Goal: Information Seeking & Learning: Learn about a topic

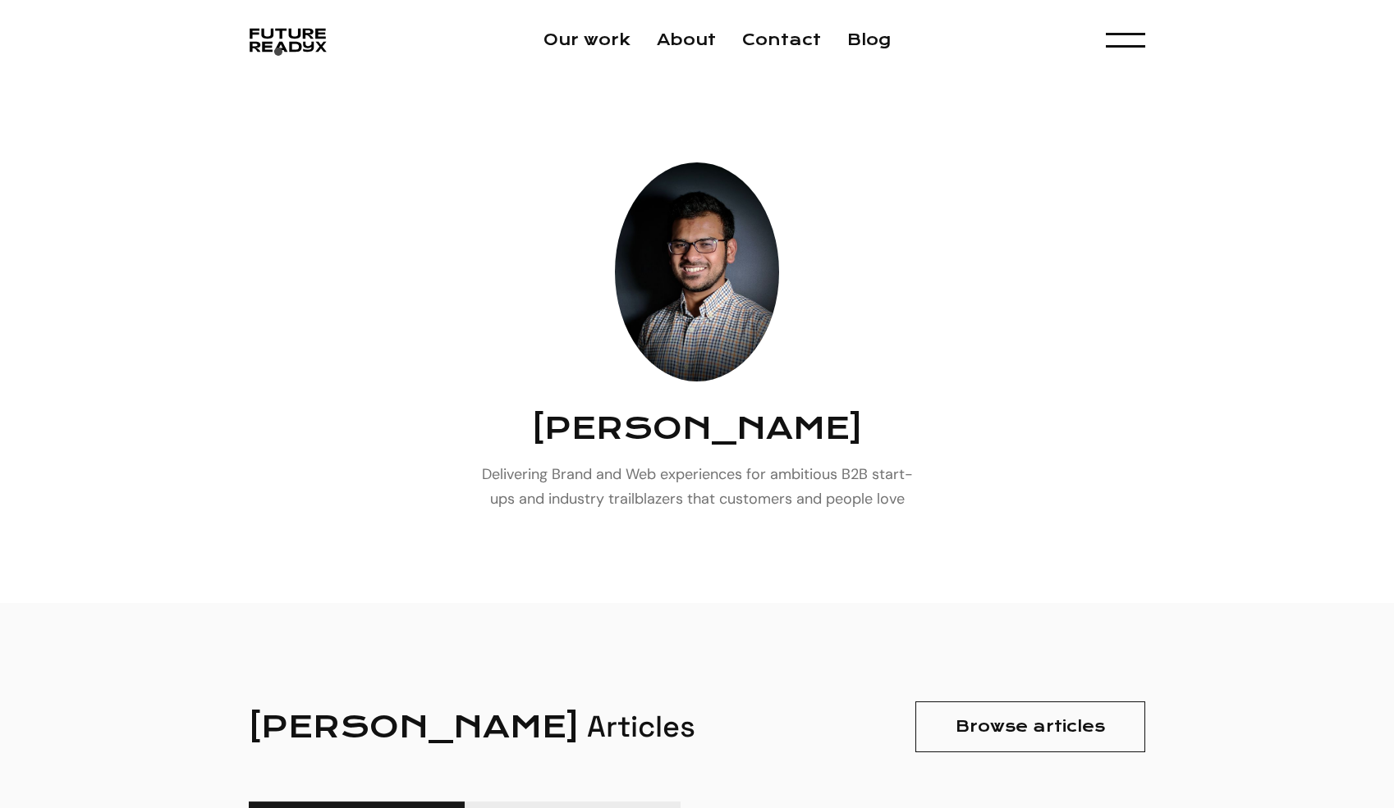
click at [276, 57] on div "Our work About Contact Blog Menu Experience Design Experience Development Brand…" at bounding box center [697, 40] width 1394 height 80
click at [579, 43] on link "Our work" at bounding box center [586, 39] width 87 height 19
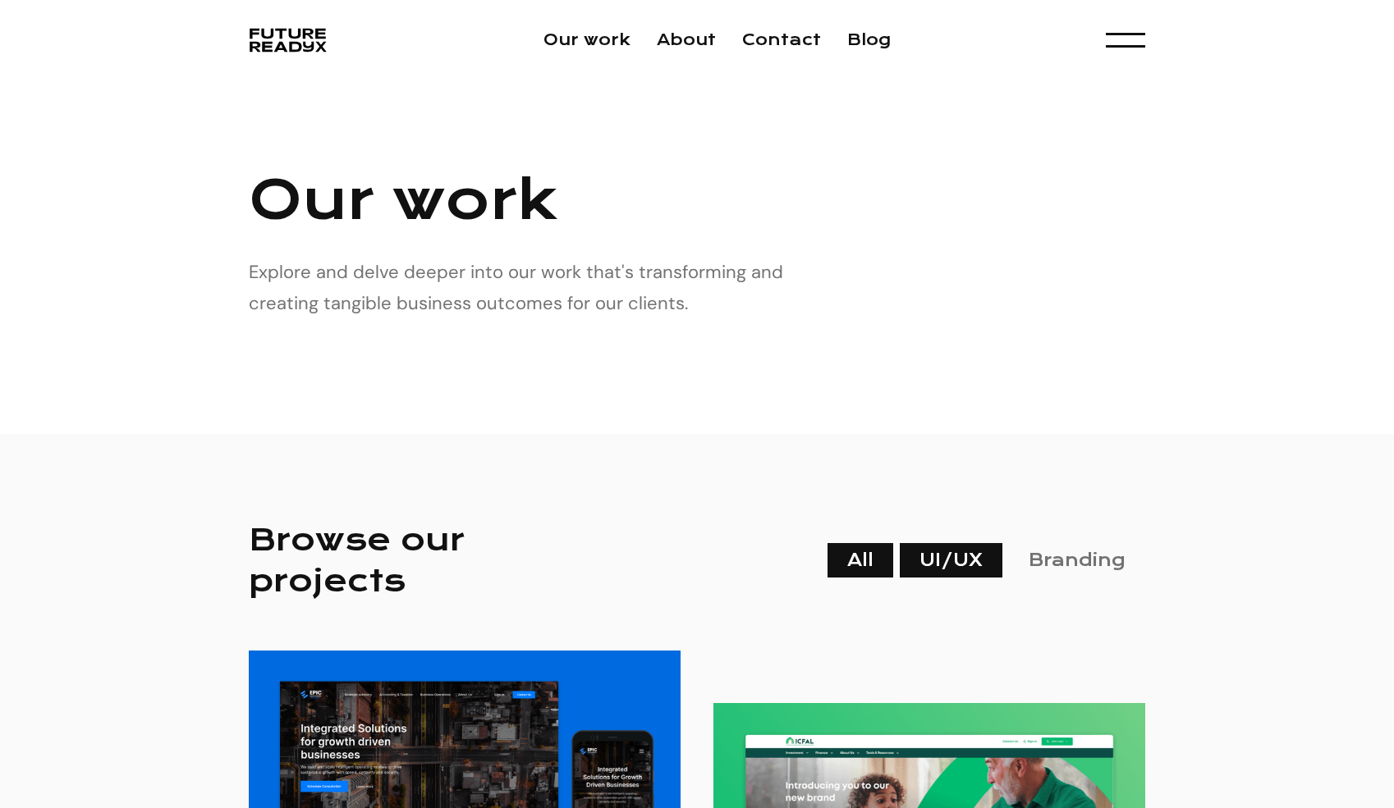
click at [953, 562] on link "UI/UX" at bounding box center [950, 560] width 103 height 34
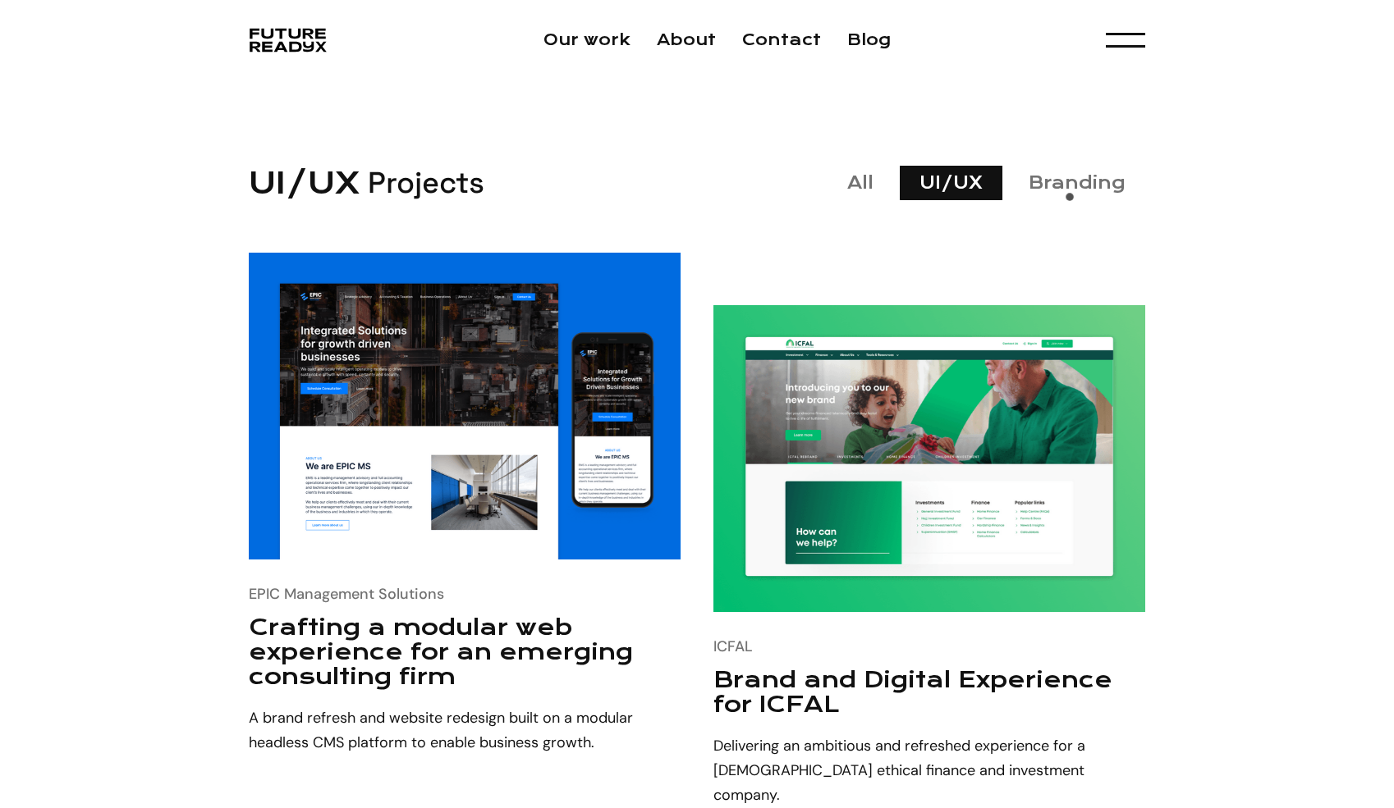
click at [1067, 202] on div "UI/UX Projects All UI/UX All Branding" at bounding box center [697, 182] width 896 height 41
click at [1067, 189] on link "Branding" at bounding box center [1077, 183] width 136 height 34
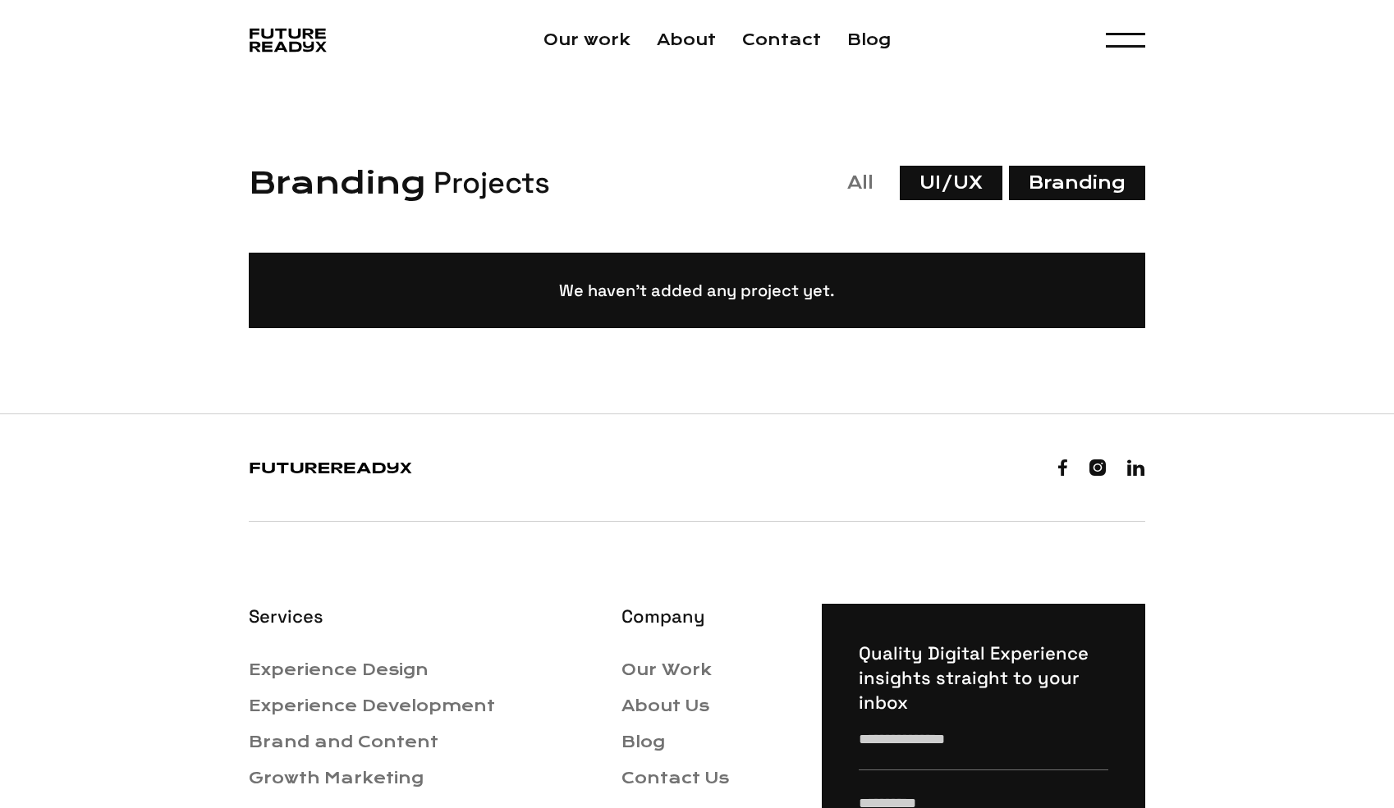
click at [946, 193] on link "UI/UX" at bounding box center [950, 183] width 103 height 34
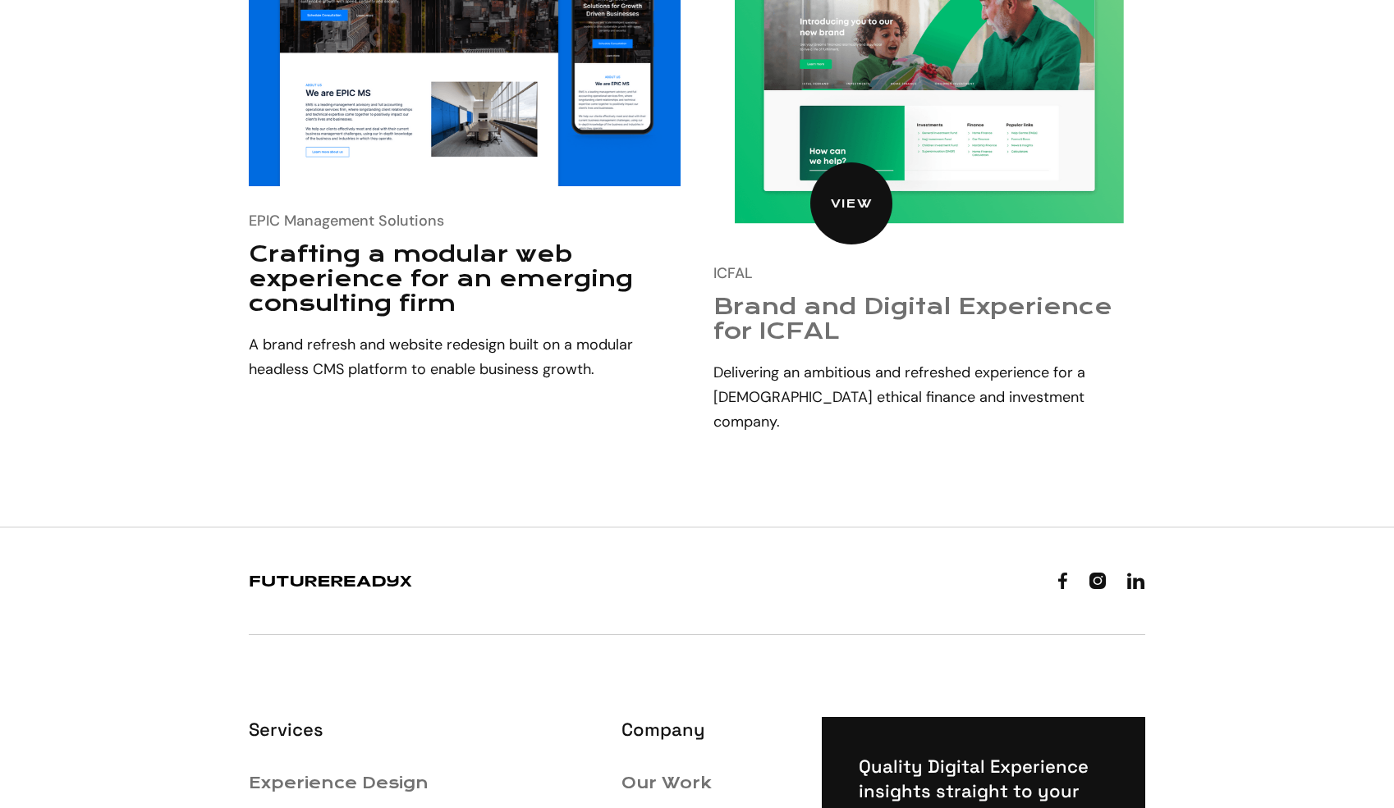
scroll to position [386, 0]
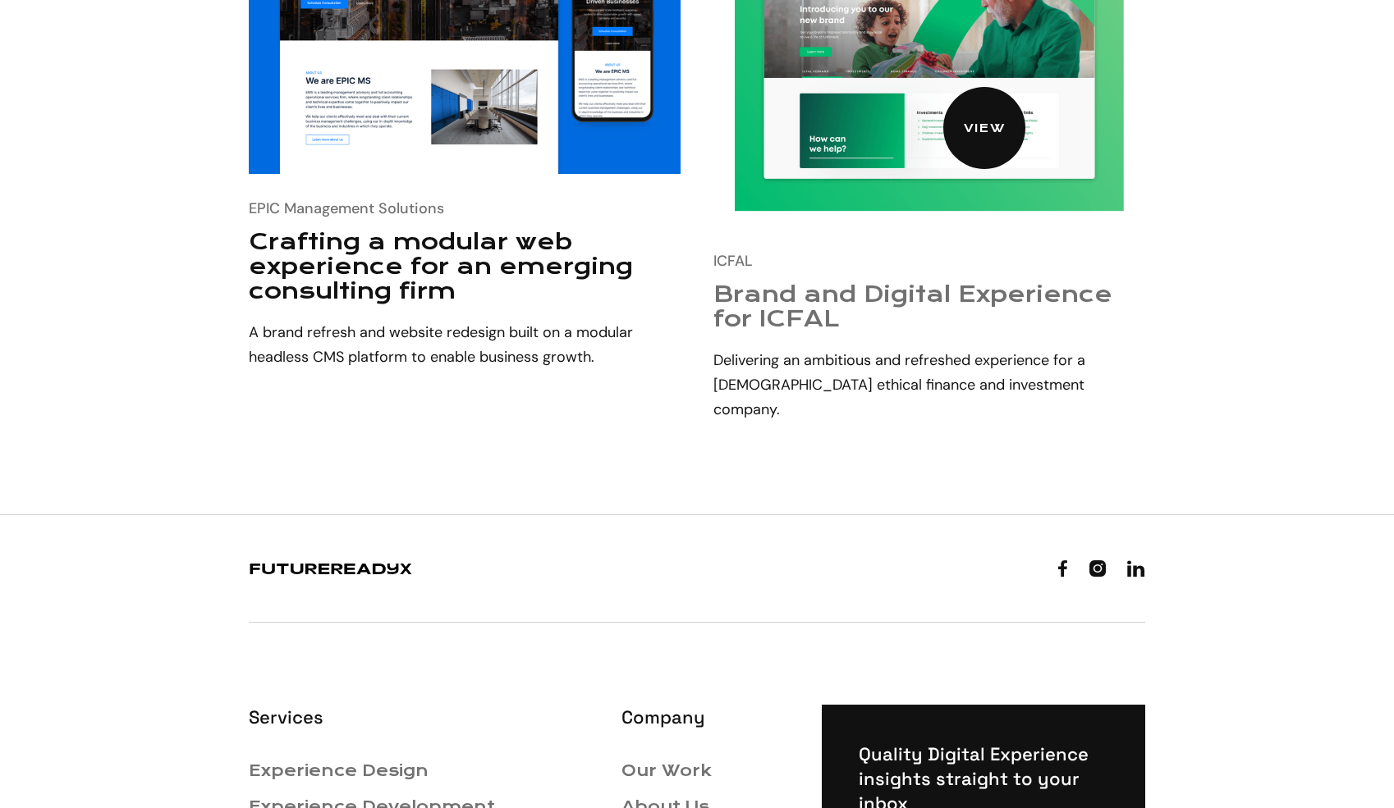
click at [947, 79] on img at bounding box center [929, 73] width 388 height 277
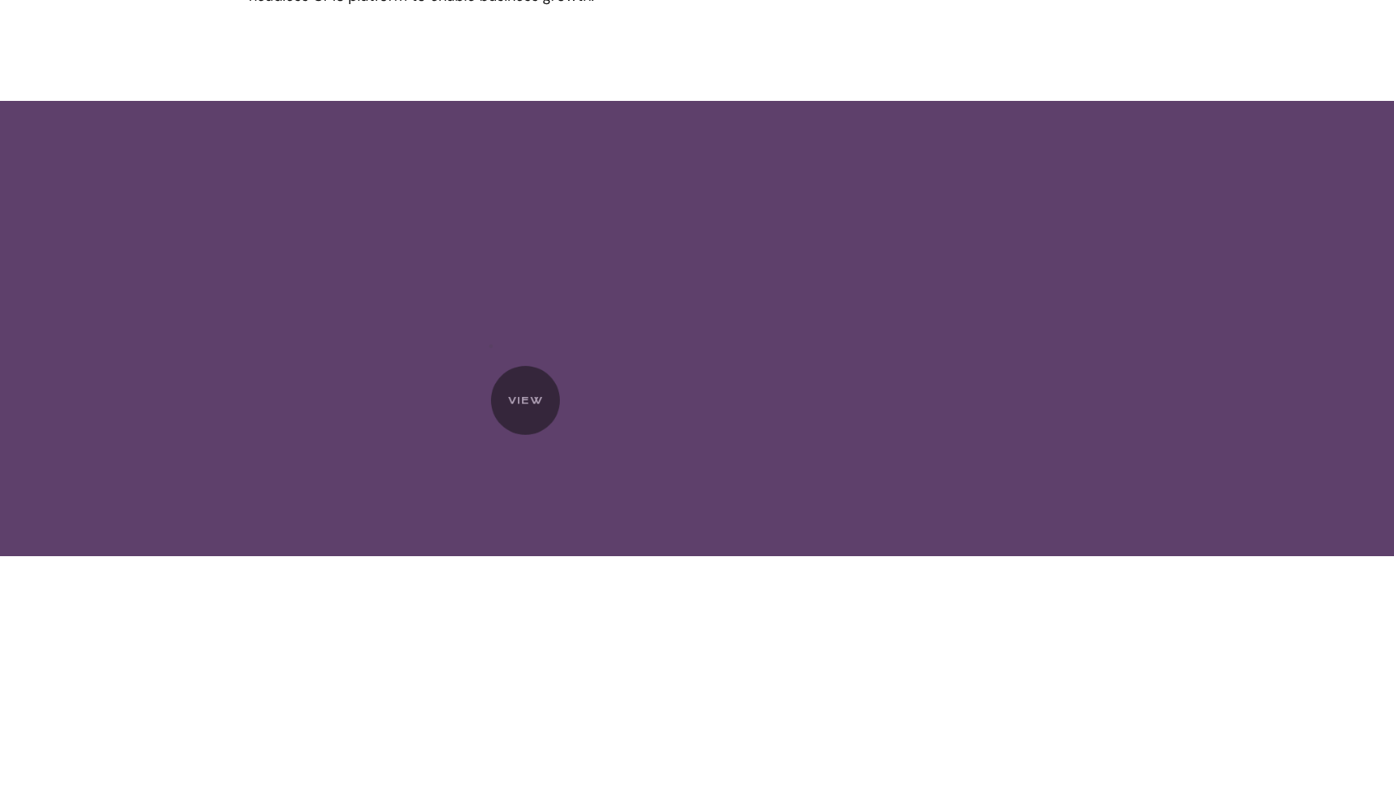
scroll to position [5735, 0]
